Goal: Task Accomplishment & Management: Use online tool/utility

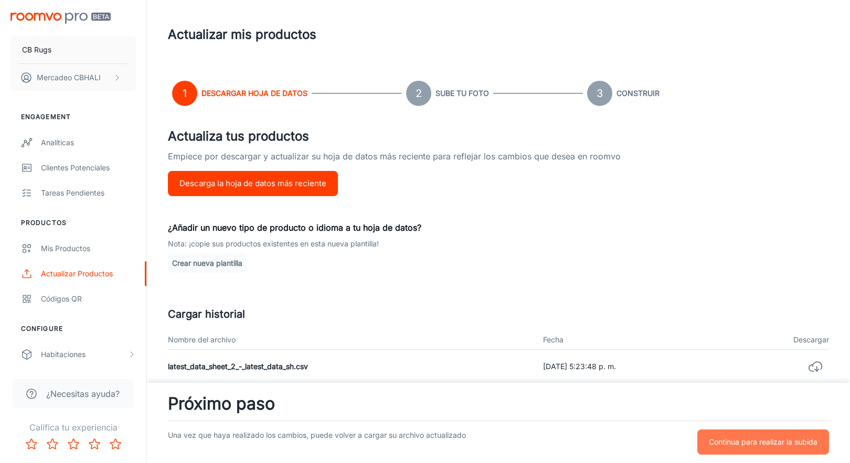
click at [734, 451] on button "Continua para realizar la subida" at bounding box center [763, 441] width 132 height 25
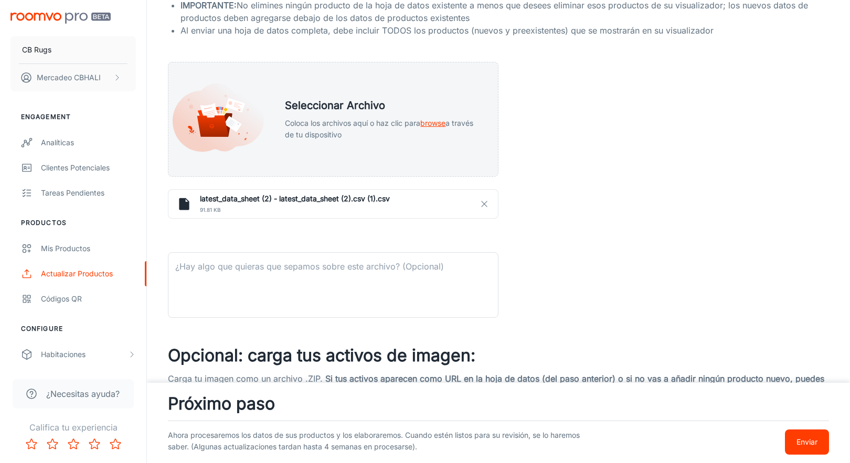
scroll to position [206, 0]
click at [808, 439] on p "Enviar" at bounding box center [806, 442] width 21 height 12
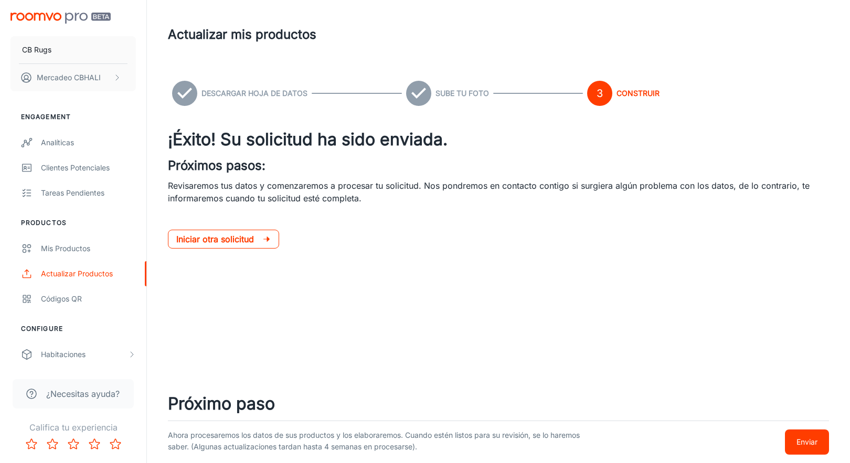
click at [249, 242] on p "Iniciar otra solicitud" at bounding box center [219, 239] width 86 height 13
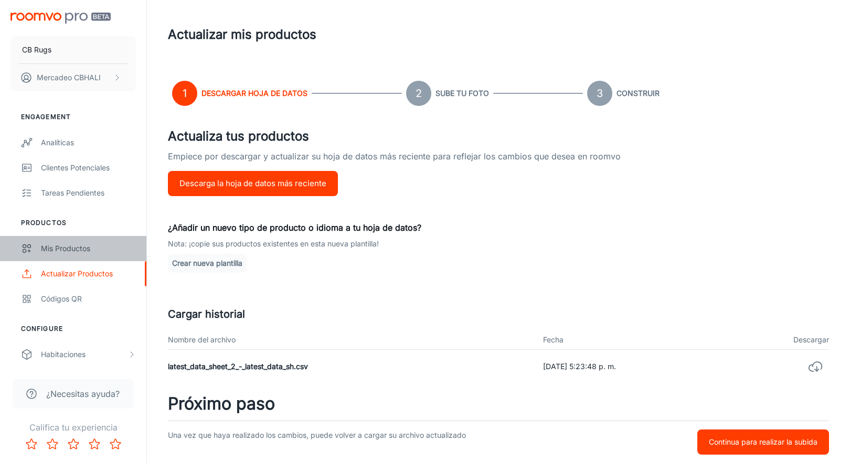
click at [85, 255] on link "Mis productos" at bounding box center [73, 248] width 146 height 25
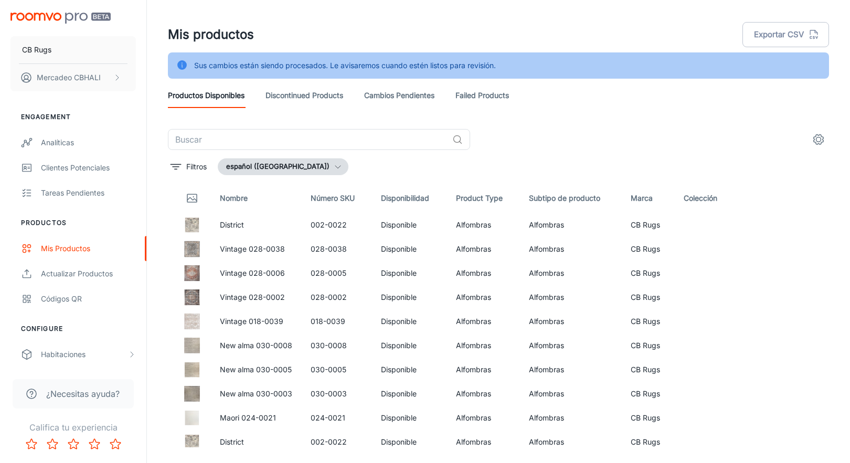
click at [483, 103] on link "Failed Products" at bounding box center [481, 95] width 53 height 25
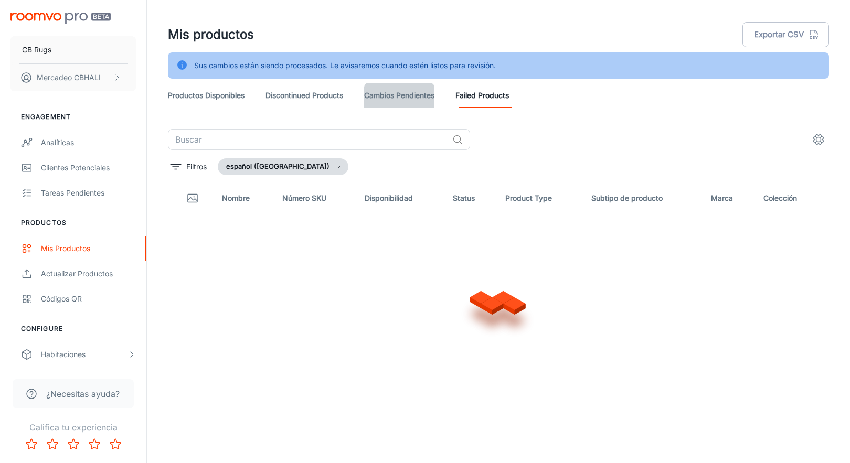
click at [394, 92] on link "Cambios pendientes" at bounding box center [399, 95] width 70 height 25
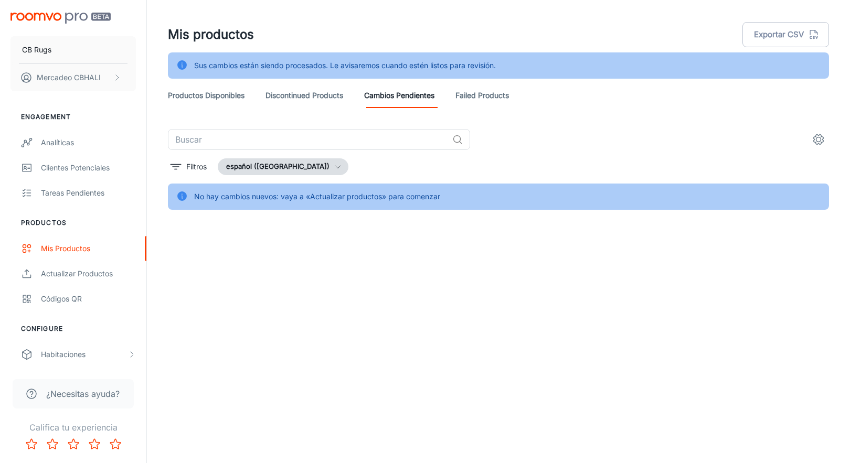
click at [298, 91] on link "Discontinued Products" at bounding box center [304, 95] width 78 height 25
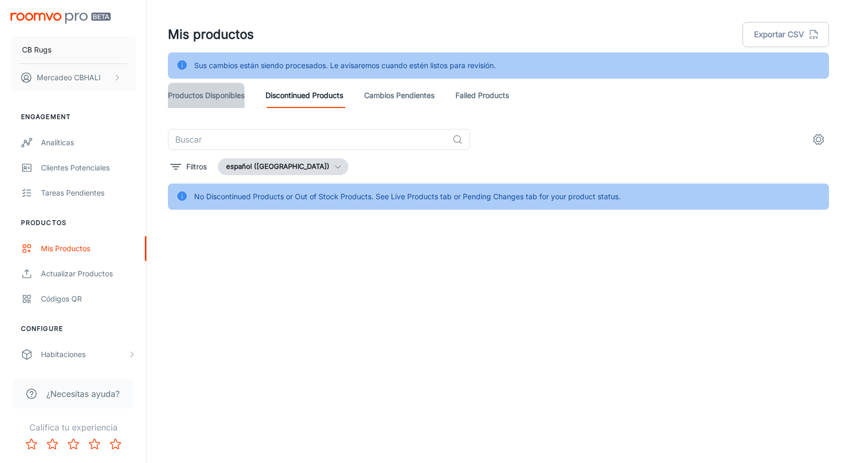
click at [215, 93] on link "Productos disponibles" at bounding box center [206, 95] width 77 height 25
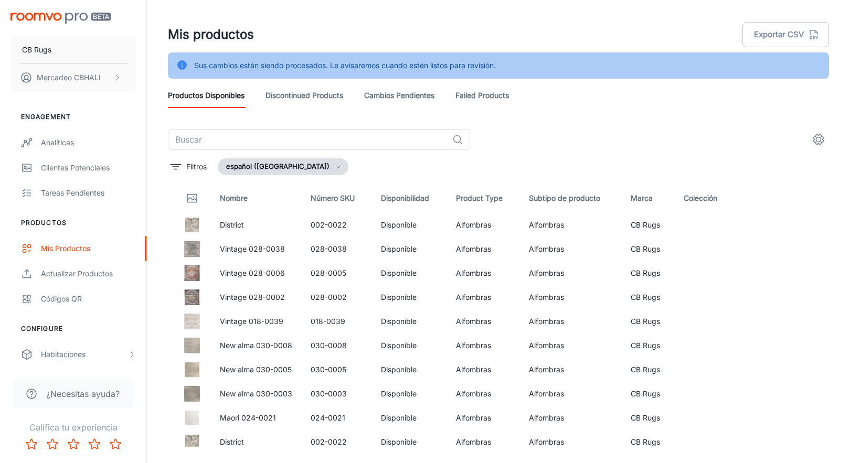
click at [302, 90] on link "Discontinued Products" at bounding box center [304, 95] width 78 height 25
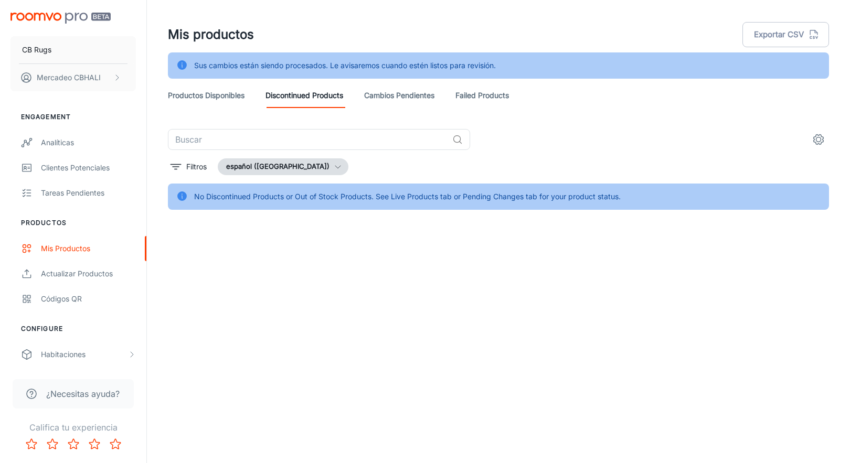
click at [221, 94] on link "Productos disponibles" at bounding box center [206, 95] width 77 height 25
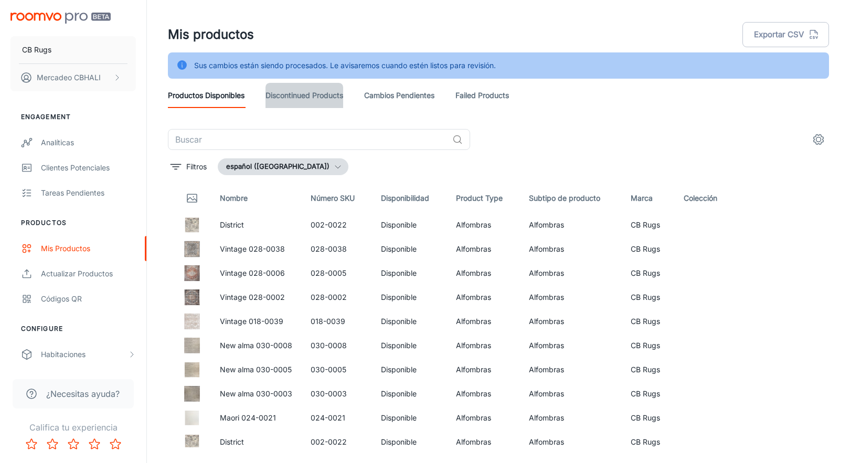
click at [312, 96] on link "Discontinued Products" at bounding box center [304, 95] width 78 height 25
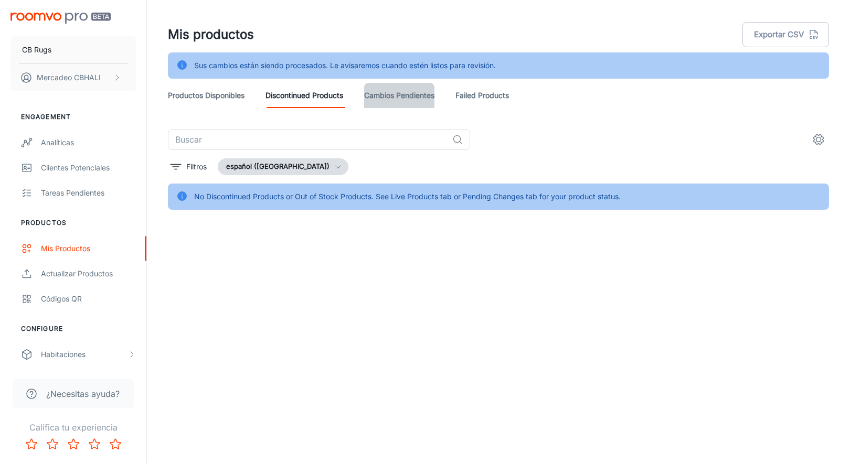
click at [426, 95] on link "Cambios pendientes" at bounding box center [399, 95] width 70 height 25
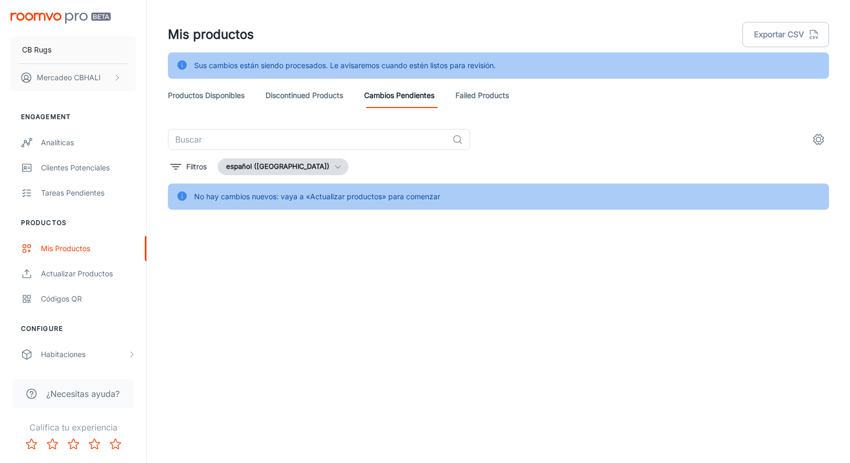
click at [487, 92] on link "Failed Products" at bounding box center [481, 95] width 53 height 25
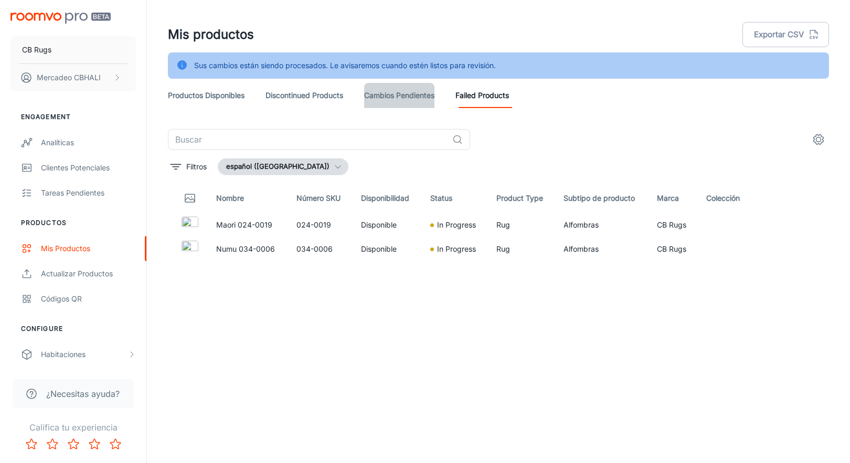
click at [384, 95] on link "Cambios pendientes" at bounding box center [399, 95] width 70 height 25
